Goal: Task Accomplishment & Management: Manage account settings

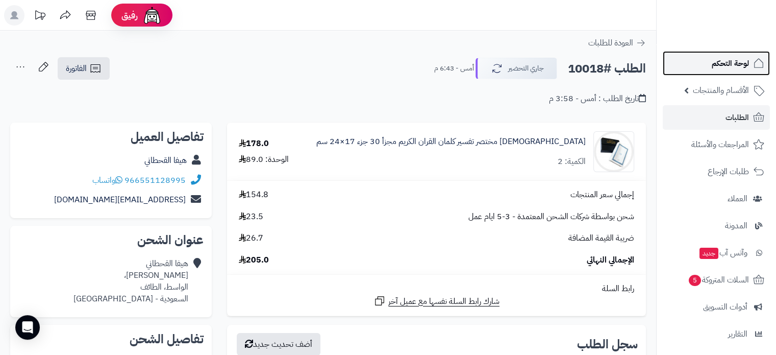
click at [719, 63] on span "لوحة التحكم" at bounding box center [730, 63] width 37 height 14
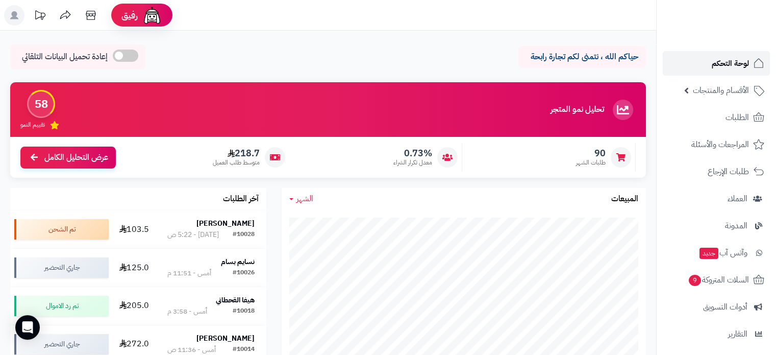
click at [737, 60] on span "لوحة التحكم" at bounding box center [730, 63] width 37 height 14
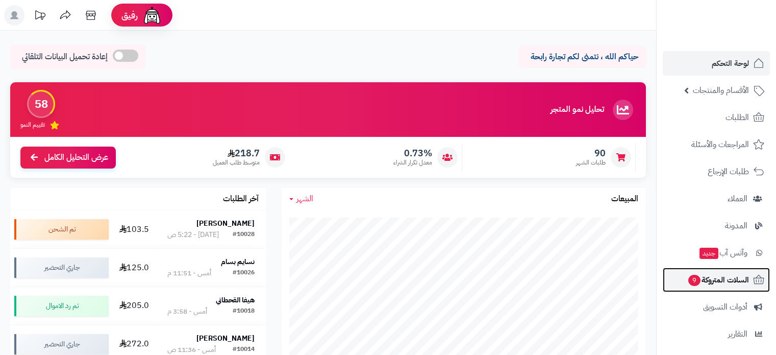
click at [719, 279] on span "السلات المتروكة 9" at bounding box center [718, 279] width 62 height 14
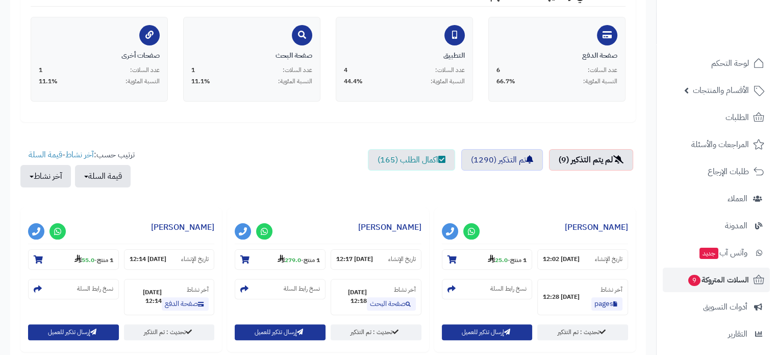
scroll to position [306, 0]
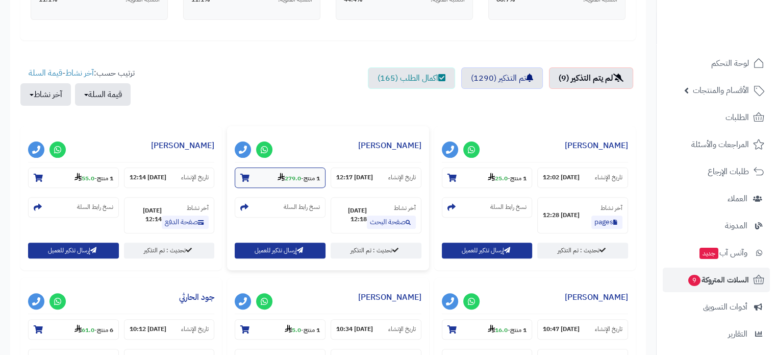
click at [287, 179] on strong "279.0" at bounding box center [289, 177] width 23 height 9
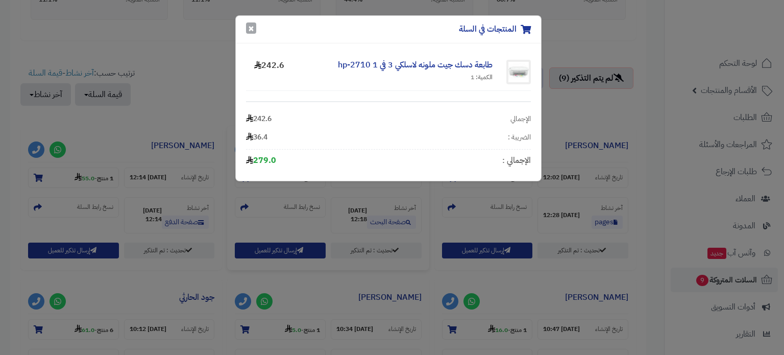
click at [253, 34] on button "×" at bounding box center [251, 27] width 10 height 11
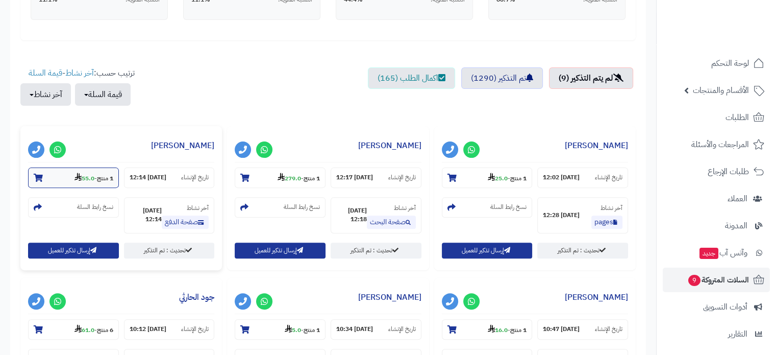
click at [88, 175] on strong "55.0" at bounding box center [84, 177] width 20 height 9
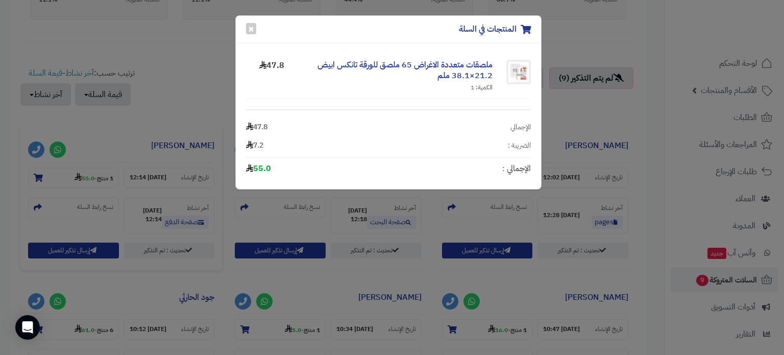
click at [256, 30] on div "المنتجات في السلة ×" at bounding box center [388, 30] width 305 height 28
click at [253, 30] on button "×" at bounding box center [251, 27] width 10 height 11
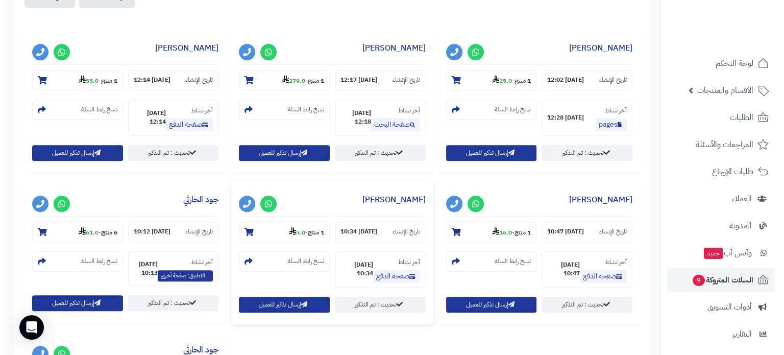
scroll to position [459, 0]
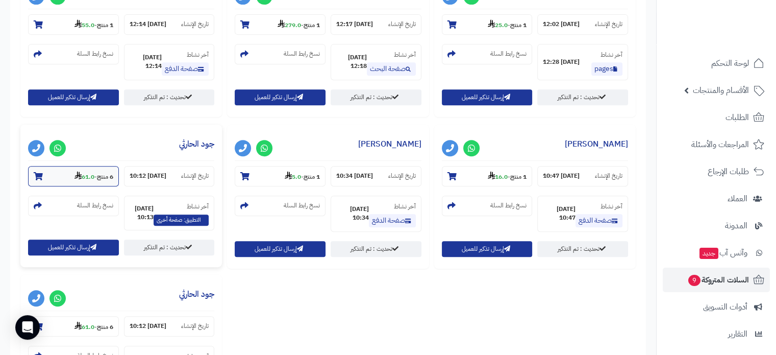
click at [82, 175] on strong "61.0" at bounding box center [84, 176] width 20 height 9
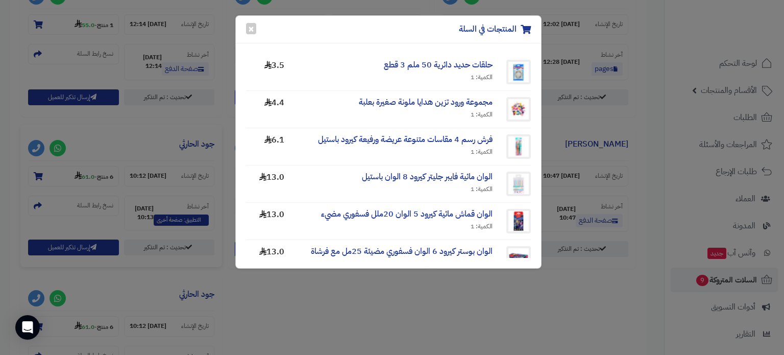
scroll to position [98, 0]
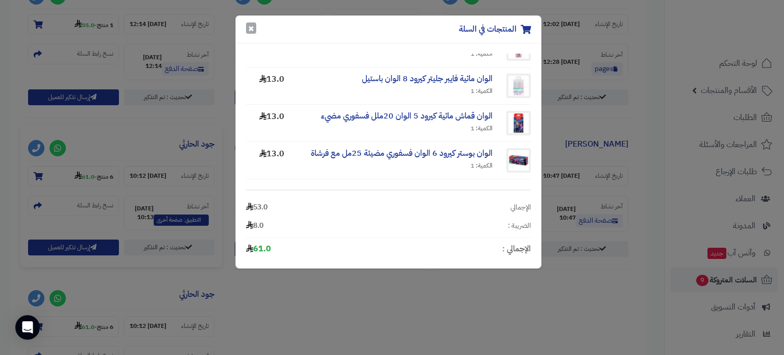
click at [249, 30] on button "×" at bounding box center [251, 27] width 10 height 11
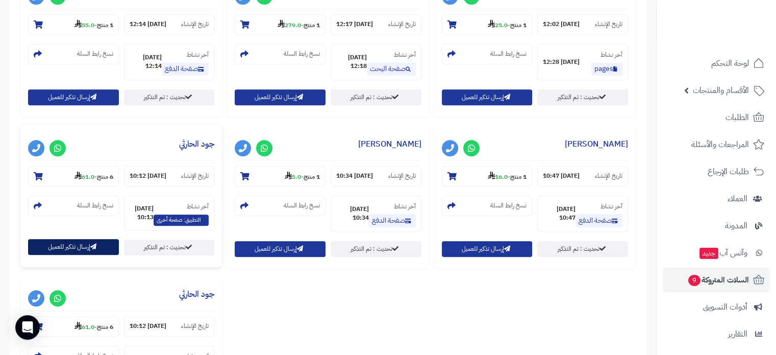
click at [80, 239] on button "إرسال تذكير للعميل" at bounding box center [73, 247] width 91 height 16
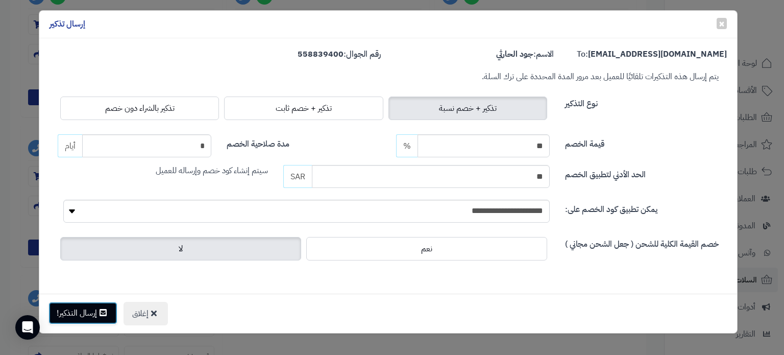
click at [96, 307] on button "إرسال التذكير!" at bounding box center [82, 313] width 69 height 22
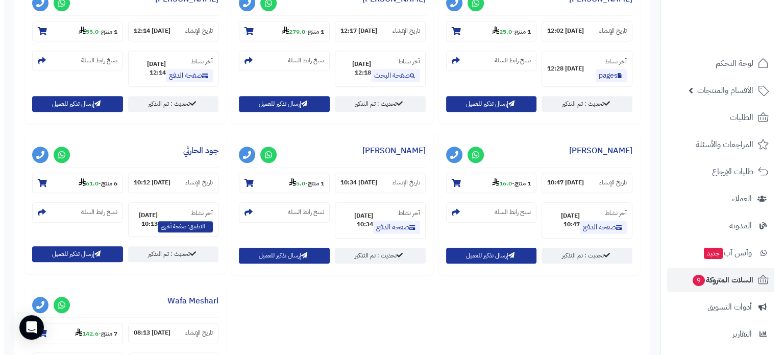
scroll to position [561, 0]
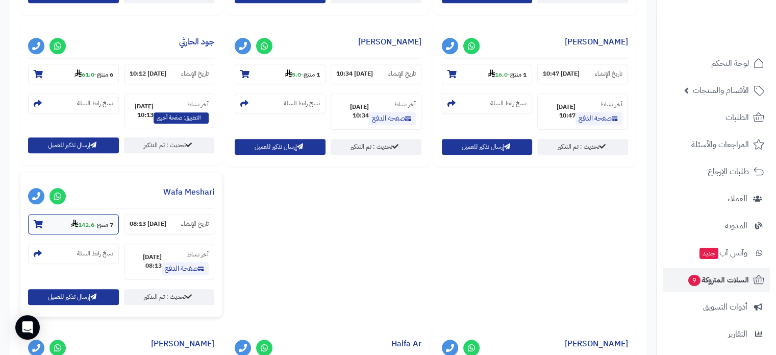
click at [88, 230] on section "7 منتج - 142.6" at bounding box center [73, 224] width 91 height 20
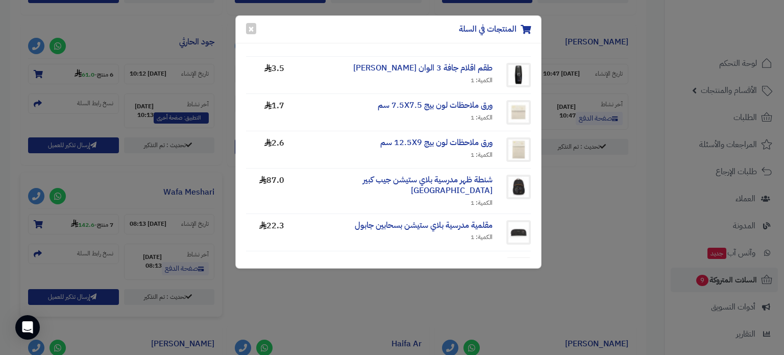
scroll to position [102, 0]
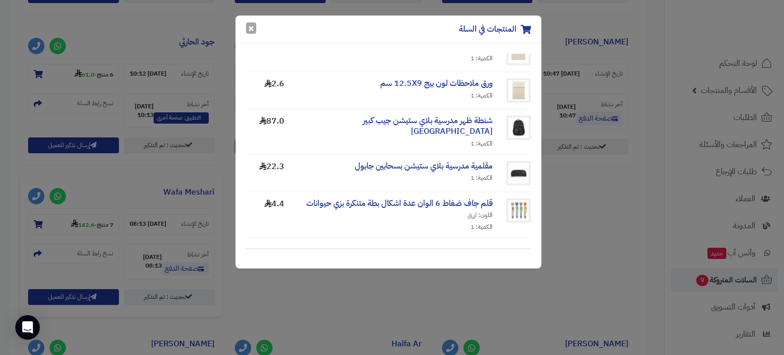
click at [255, 31] on button "×" at bounding box center [251, 27] width 10 height 11
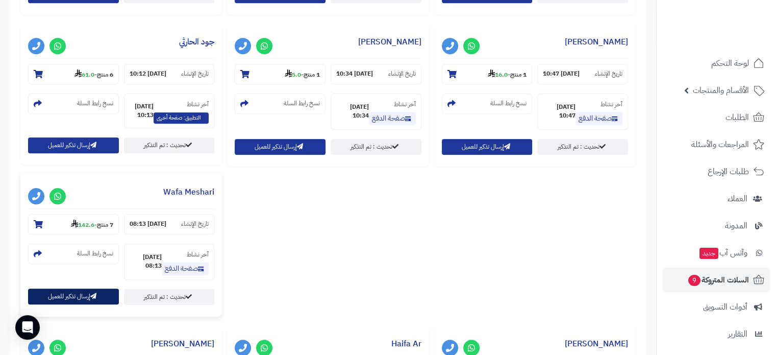
click at [92, 289] on button "إرسال تذكير للعميل" at bounding box center [73, 296] width 91 height 16
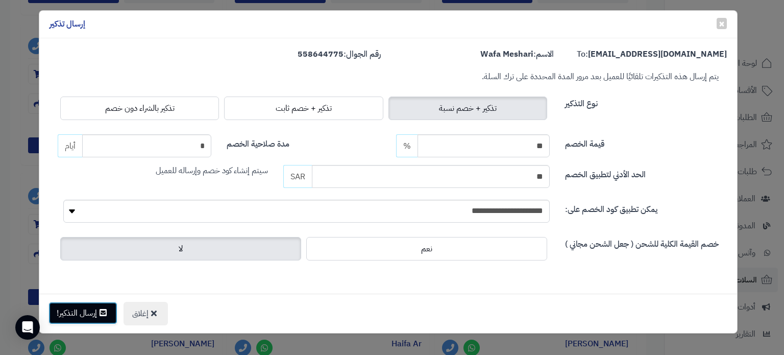
click at [79, 308] on button "إرسال التذكير!" at bounding box center [82, 313] width 69 height 22
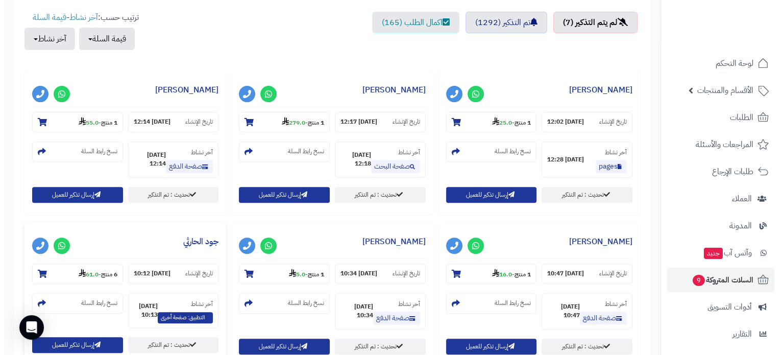
scroll to position [357, 0]
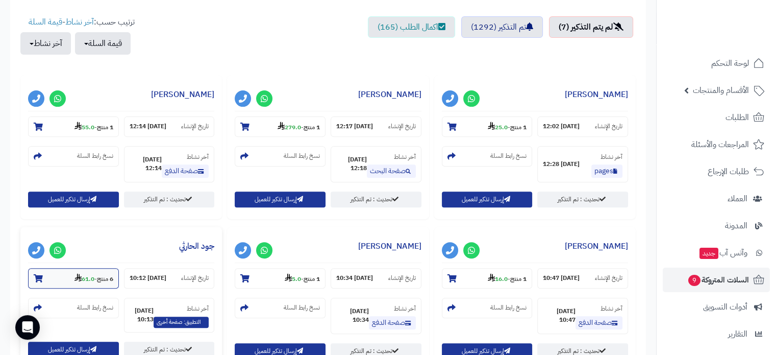
click at [82, 274] on strong "61.0" at bounding box center [84, 278] width 20 height 9
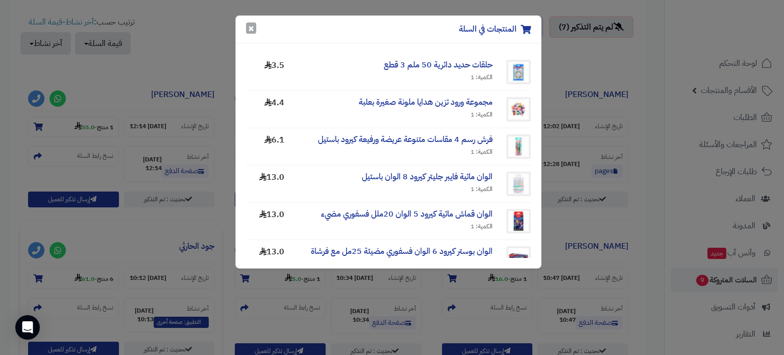
click at [250, 29] on button "×" at bounding box center [251, 27] width 10 height 11
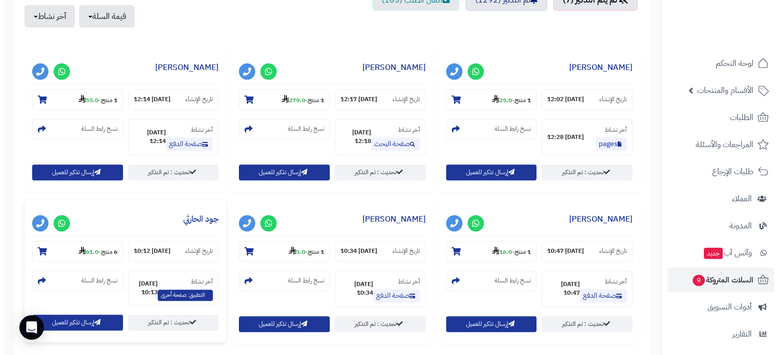
scroll to position [459, 0]
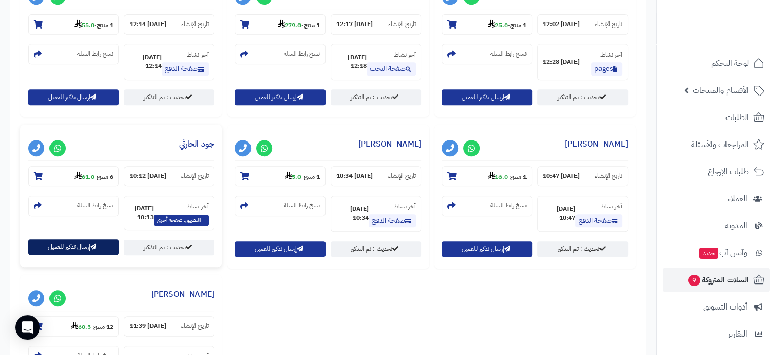
click at [102, 242] on button "إرسال تذكير للعميل" at bounding box center [73, 247] width 91 height 16
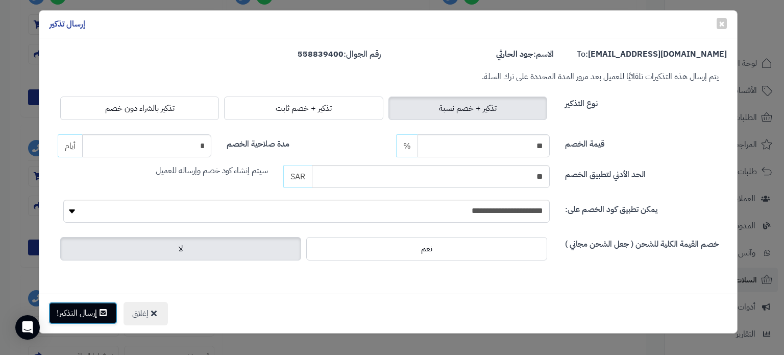
click at [53, 314] on button "إرسال التذكير!" at bounding box center [82, 313] width 69 height 22
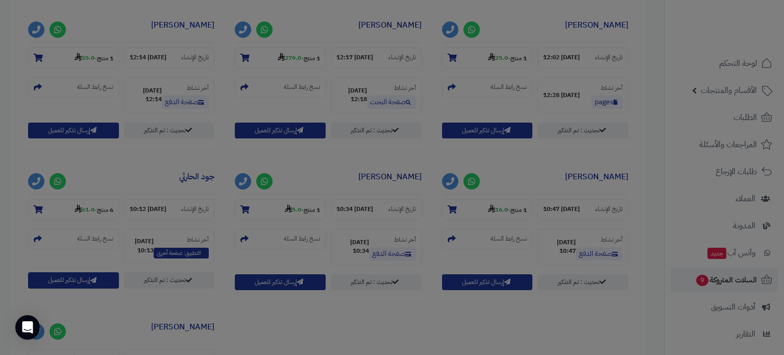
scroll to position [492, 0]
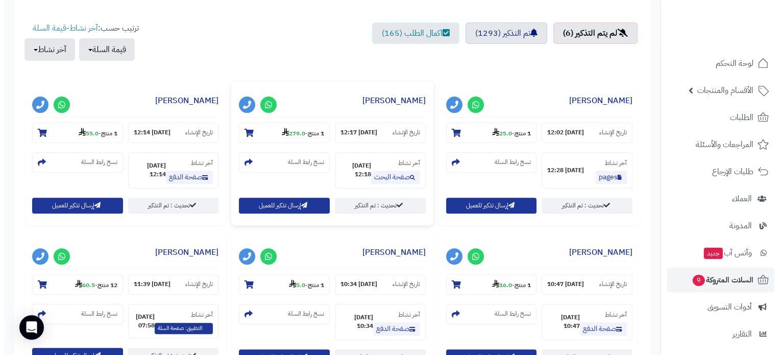
scroll to position [357, 0]
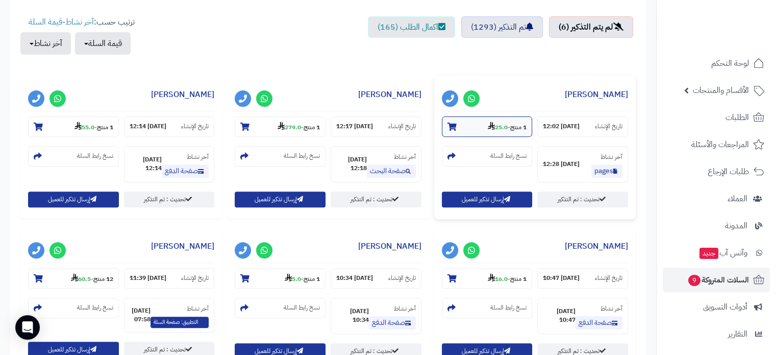
click at [496, 122] on strong "25.0" at bounding box center [498, 126] width 20 height 9
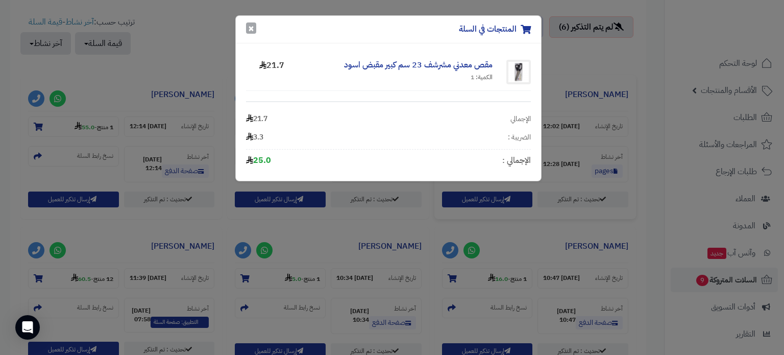
click at [253, 29] on button "×" at bounding box center [251, 27] width 10 height 11
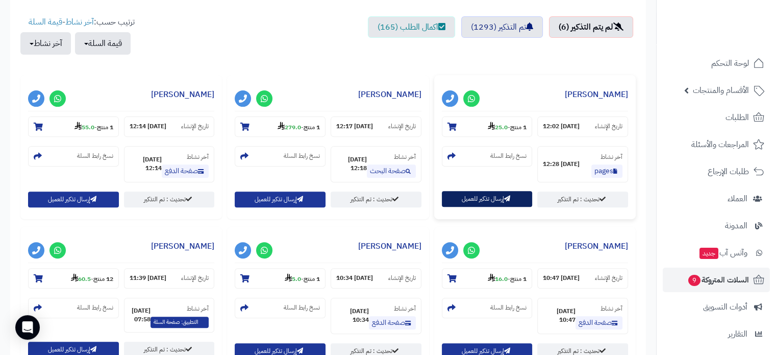
click at [491, 193] on button "إرسال تذكير للعميل" at bounding box center [487, 199] width 91 height 16
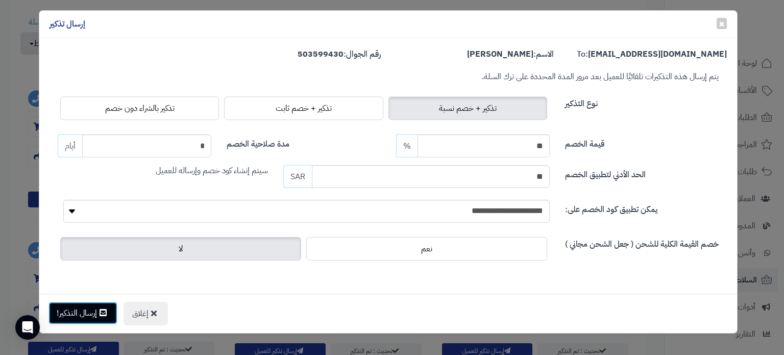
click at [93, 307] on button "إرسال التذكير!" at bounding box center [82, 313] width 69 height 22
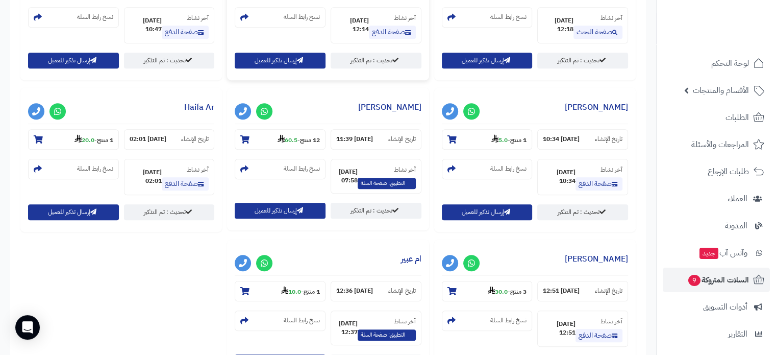
scroll to position [561, 0]
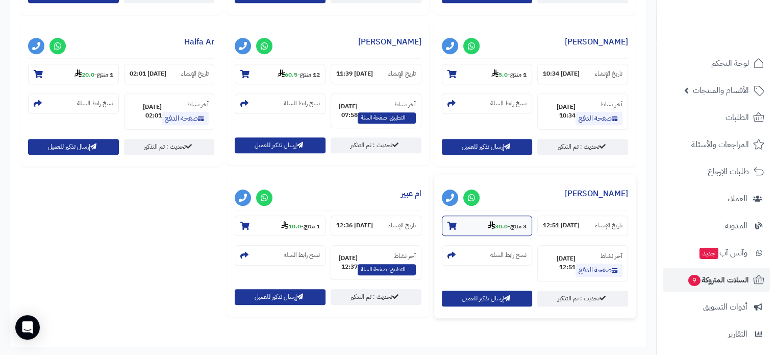
click at [495, 224] on strong "30.0" at bounding box center [498, 225] width 20 height 9
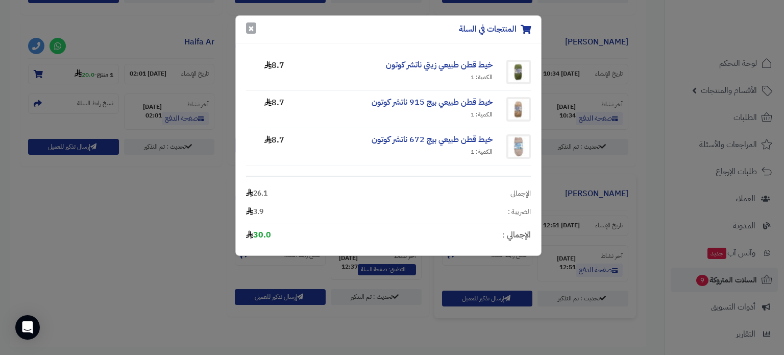
click at [253, 33] on button "×" at bounding box center [251, 27] width 10 height 11
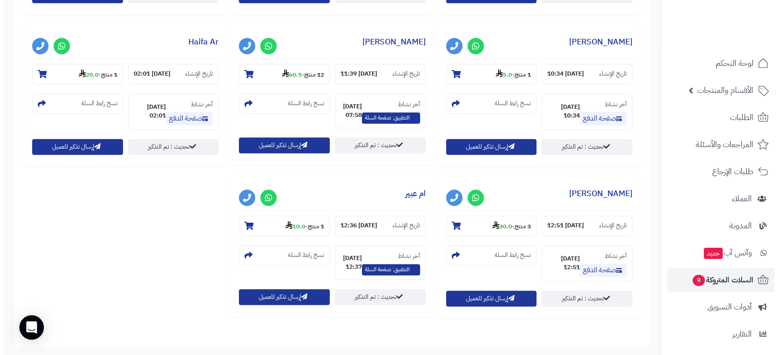
scroll to position [459, 0]
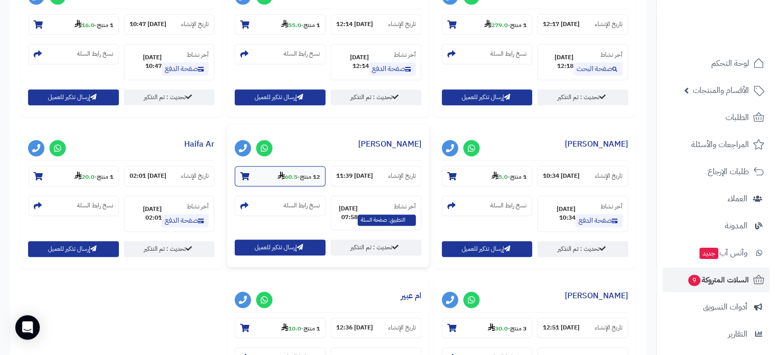
click at [282, 181] on section "12 منتج - 60.5" at bounding box center [280, 176] width 91 height 20
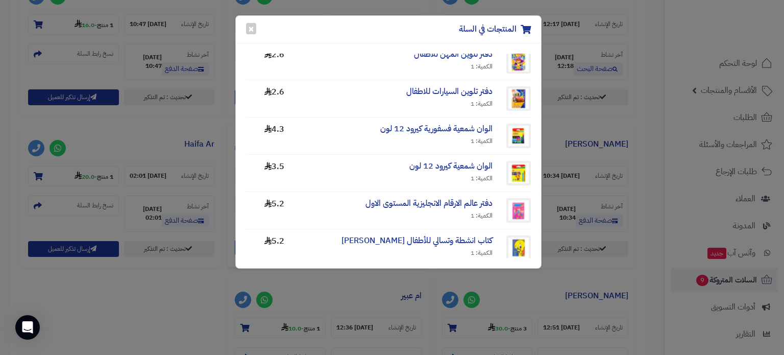
scroll to position [255, 0]
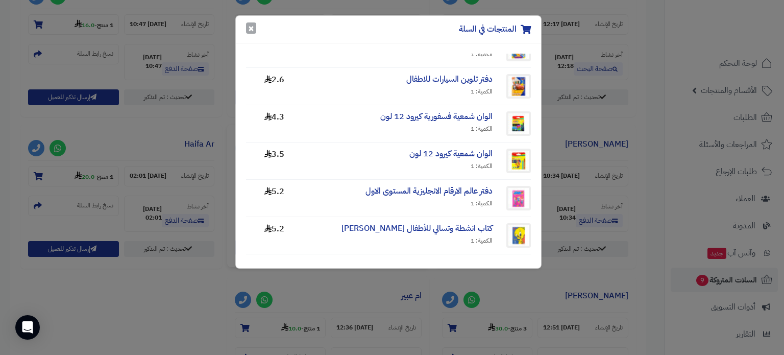
click at [247, 32] on button "×" at bounding box center [251, 27] width 10 height 11
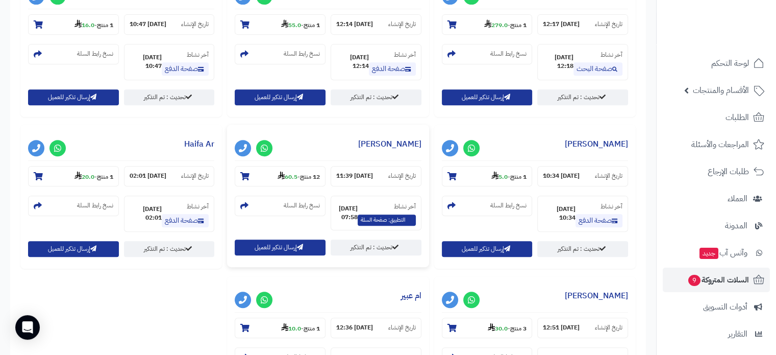
click at [295, 238] on div "**********" at bounding box center [328, 195] width 202 height 142
click at [295, 240] on button "إرسال تذكير للعميل" at bounding box center [280, 247] width 91 height 16
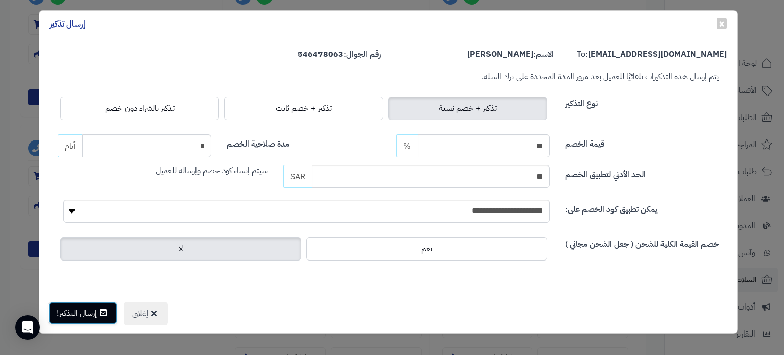
click at [76, 304] on button "إرسال التذكير!" at bounding box center [82, 313] width 69 height 22
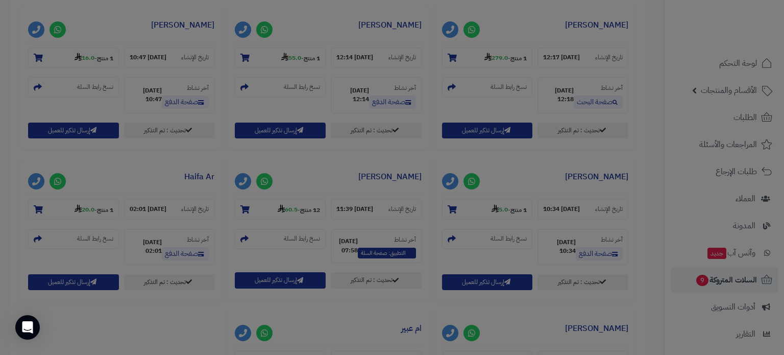
scroll to position [492, 0]
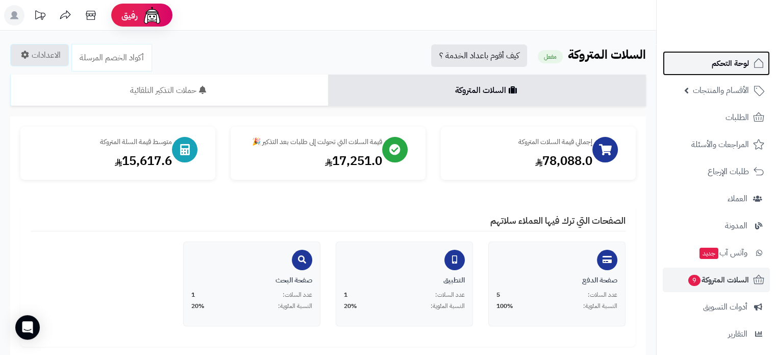
click at [727, 71] on link "لوحة التحكم" at bounding box center [716, 63] width 107 height 24
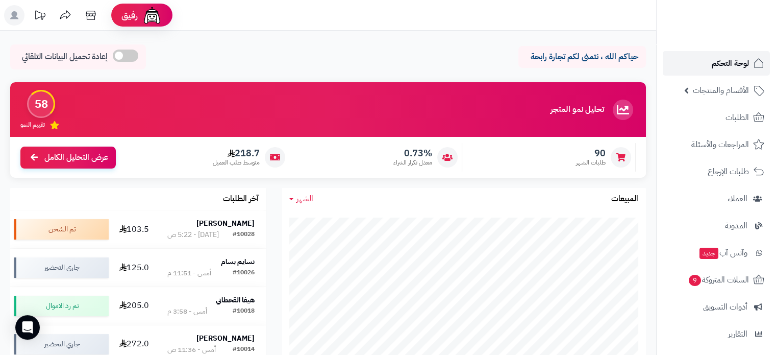
click at [720, 57] on span "لوحة التحكم" at bounding box center [730, 63] width 37 height 14
